Goal: Task Accomplishment & Management: Manage account settings

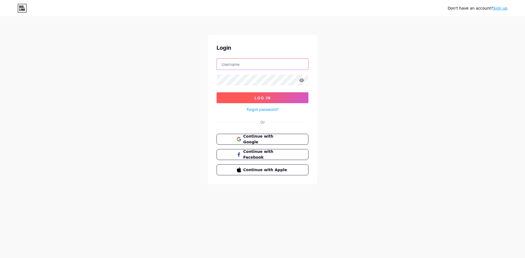
type input "[EMAIL_ADDRESS][DOMAIN_NAME]"
click at [277, 96] on button "Log In" at bounding box center [263, 97] width 92 height 11
type input "[EMAIL_ADDRESS][DOMAIN_NAME]"
click at [244, 99] on button "Log In" at bounding box center [263, 97] width 92 height 11
type input "[EMAIL_ADDRESS][DOMAIN_NAME]"
